Goal: Task Accomplishment & Management: Use online tool/utility

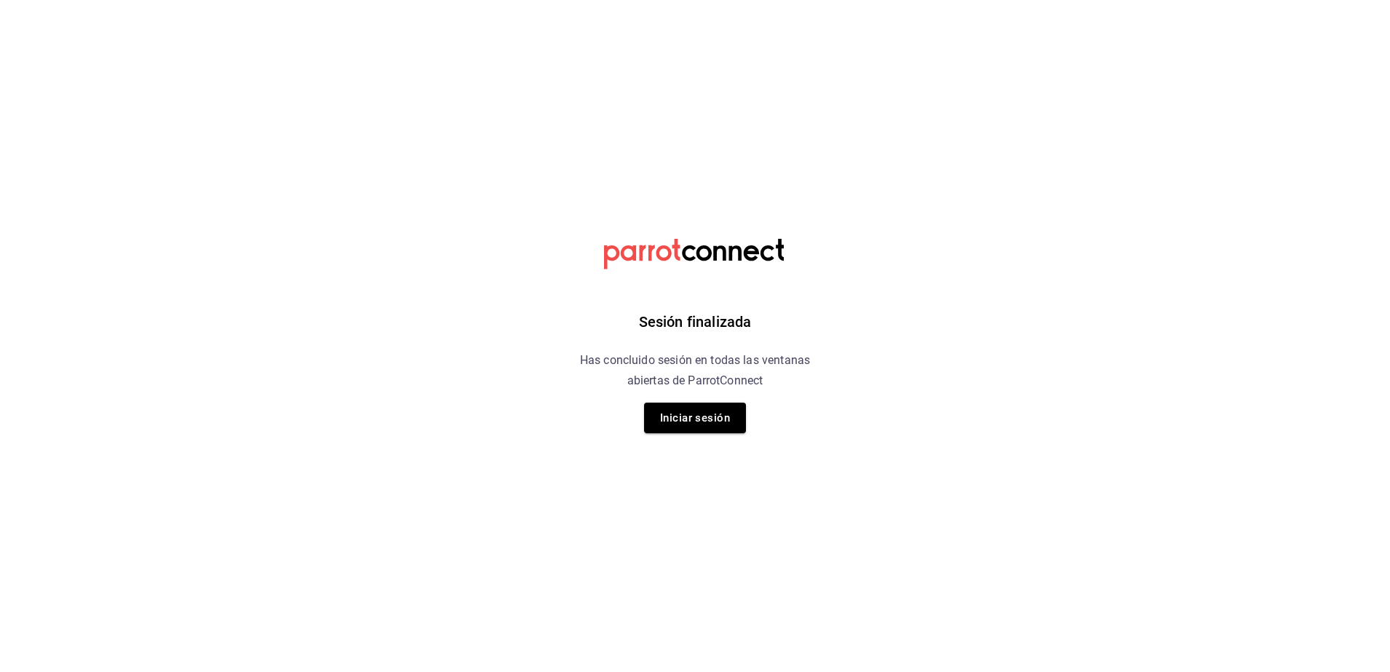
click at [696, 435] on div "Sesión finalizada Has concluido sesión en todas las ventanas abiertas de Parrot…" at bounding box center [695, 336] width 367 height 672
click at [704, 429] on button "Iniciar sesión" at bounding box center [695, 417] width 102 height 31
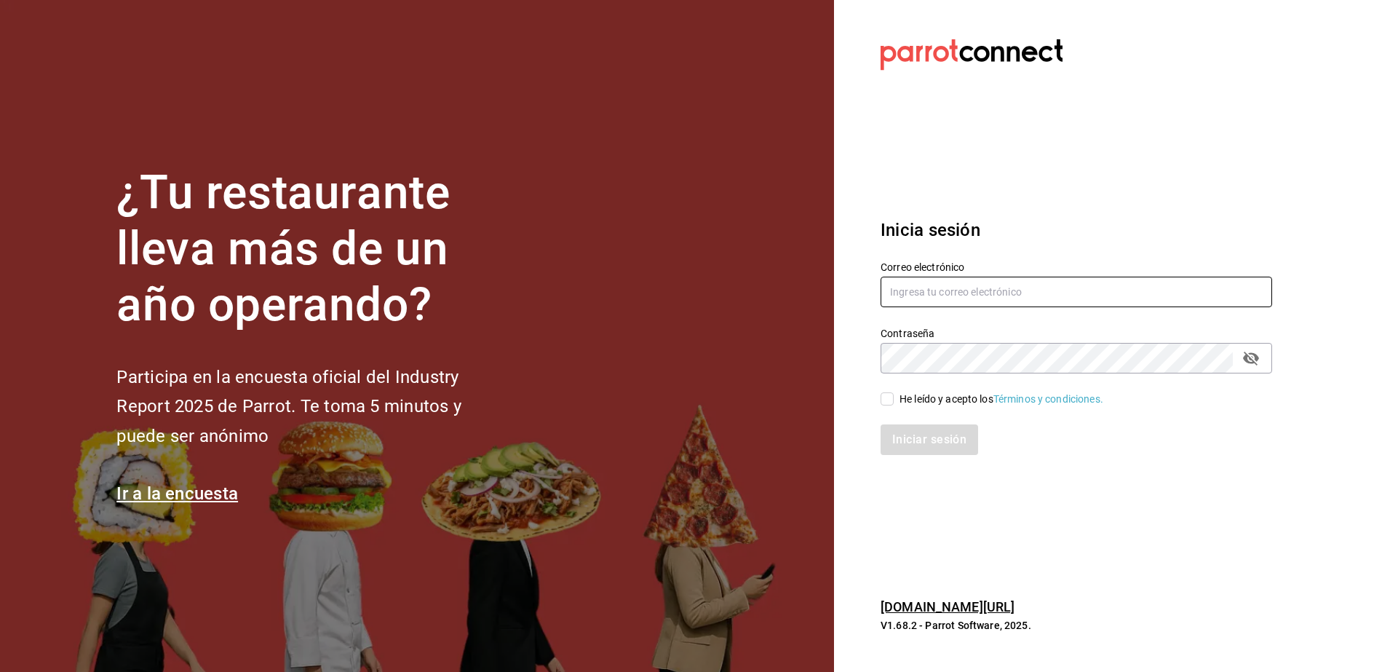
click at [936, 290] on input "text" at bounding box center [1075, 292] width 391 height 31
type input "mardx212@gmail.com"
click at [882, 397] on input "He leído y acepto los Términos y condiciones." at bounding box center [886, 398] width 13 height 13
checkbox input "true"
click at [915, 432] on button "Iniciar sesión" at bounding box center [929, 439] width 99 height 31
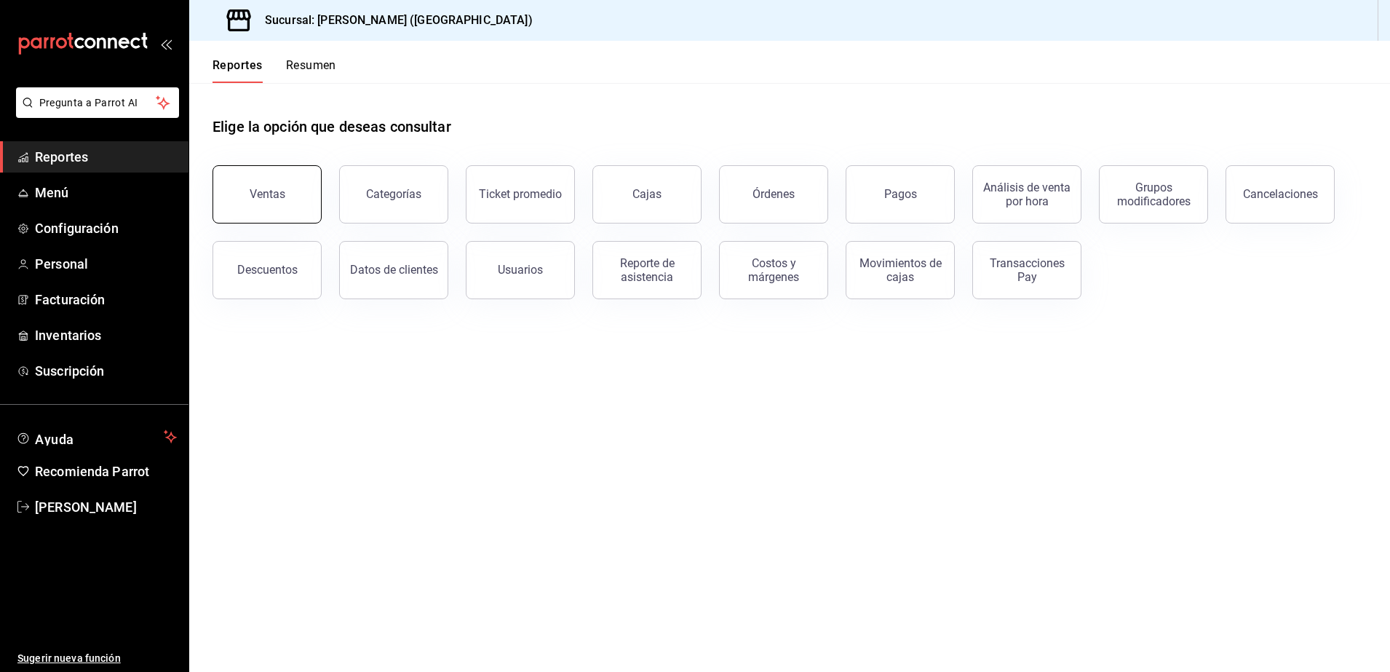
click at [290, 210] on button "Ventas" at bounding box center [266, 194] width 109 height 58
